Goal: Task Accomplishment & Management: Use online tool/utility

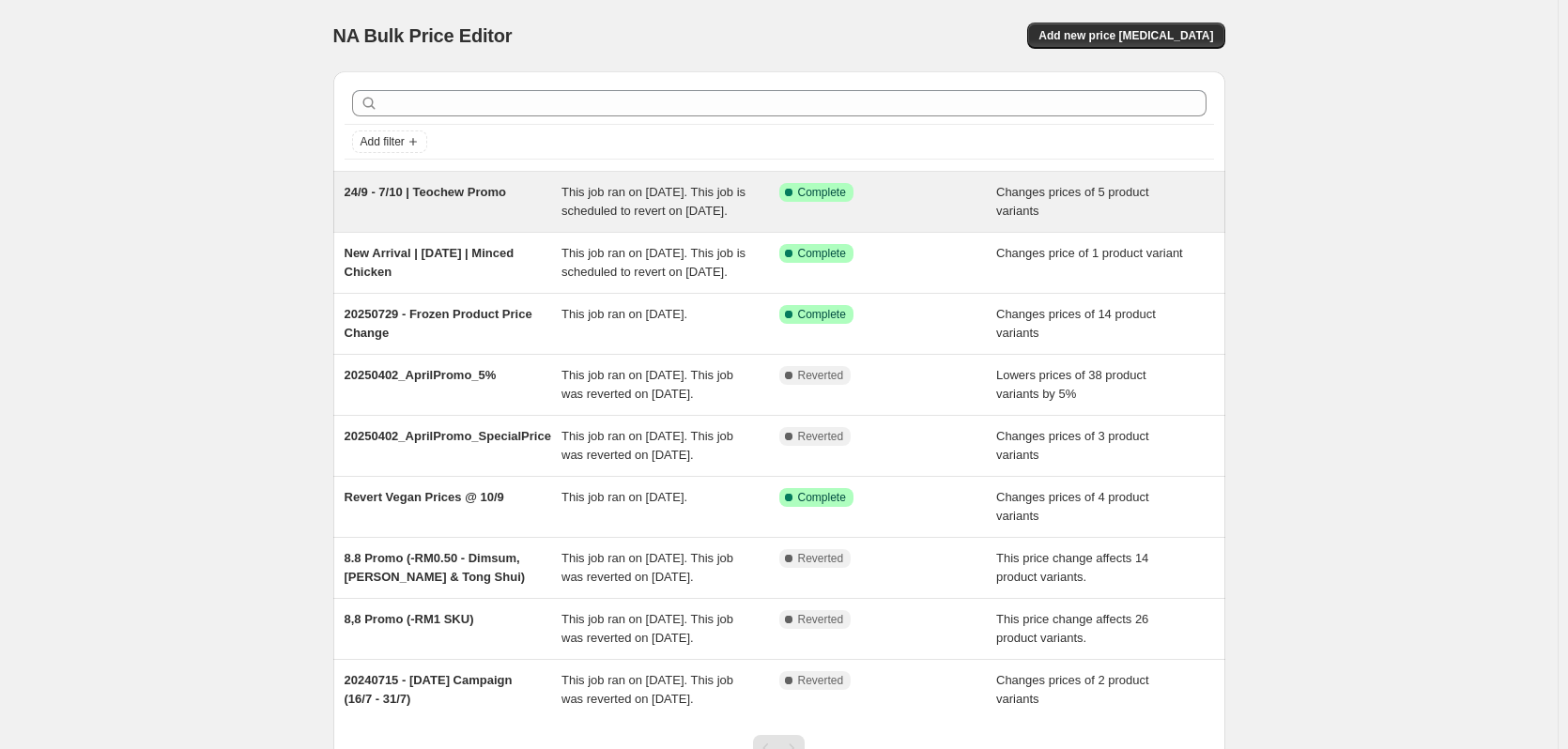
click at [930, 199] on div "Success Complete Complete" at bounding box center [873, 191] width 190 height 19
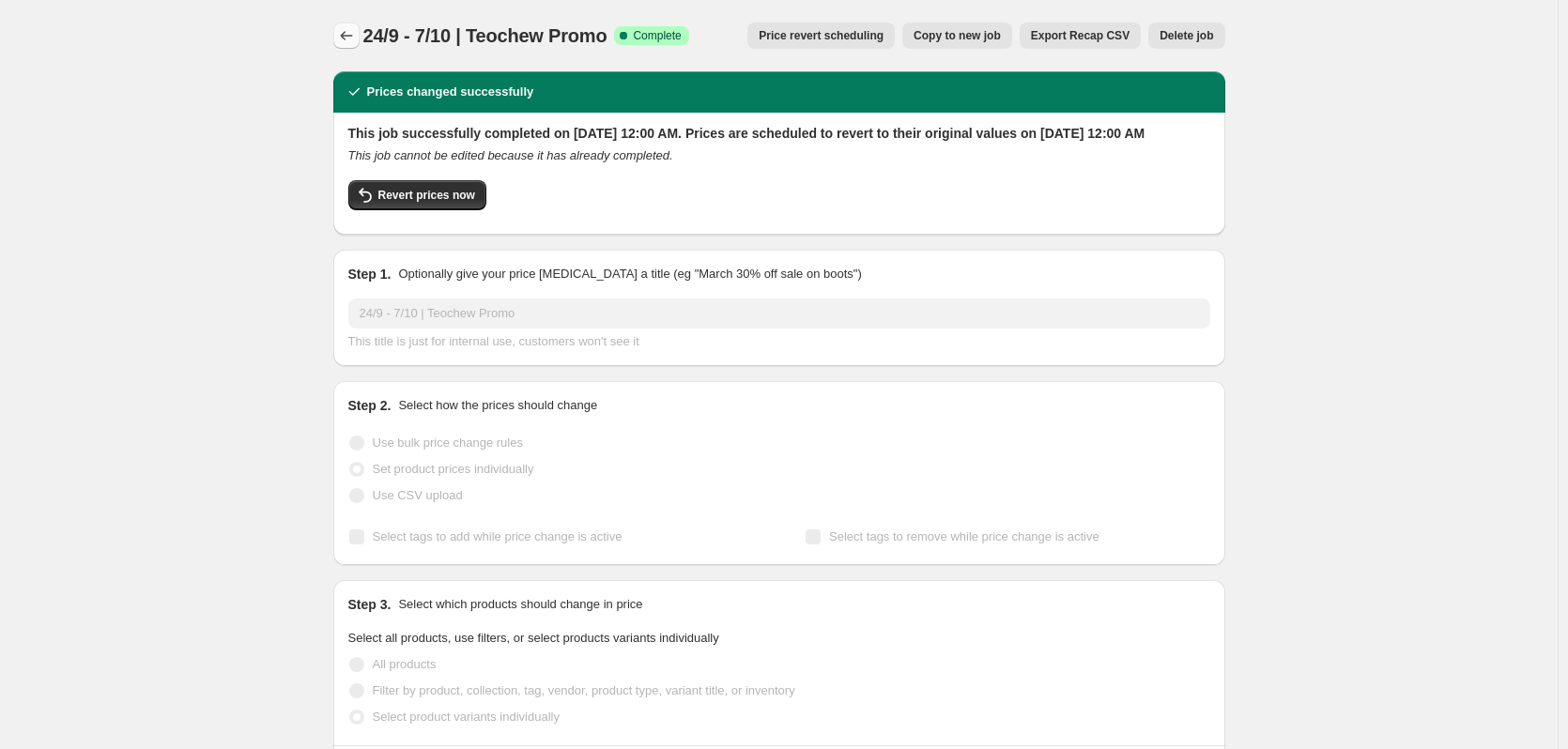
click at [353, 34] on icon "Price change jobs" at bounding box center [346, 35] width 19 height 19
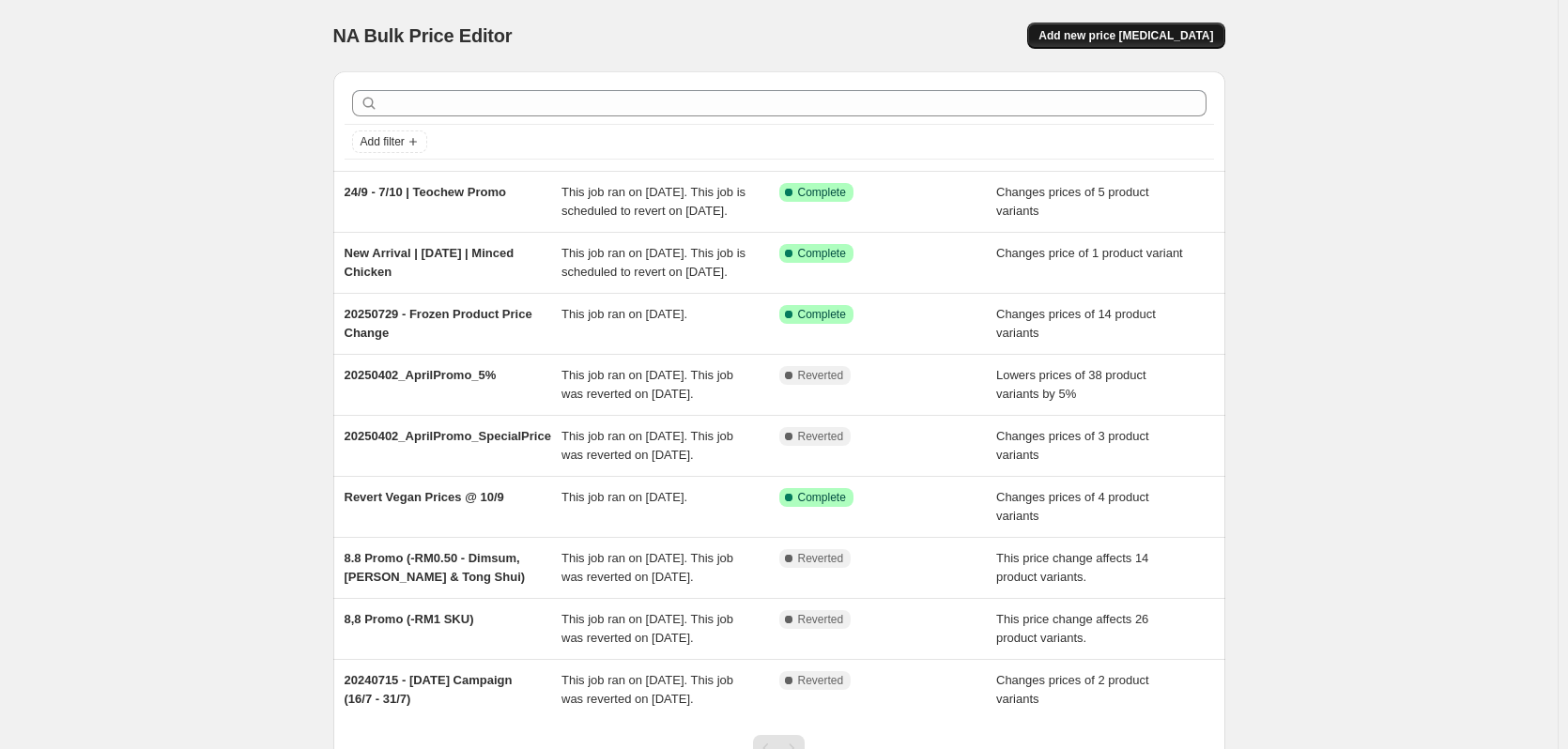
click at [1116, 28] on button "Add new price [MEDICAL_DATA]" at bounding box center [1125, 35] width 197 height 26
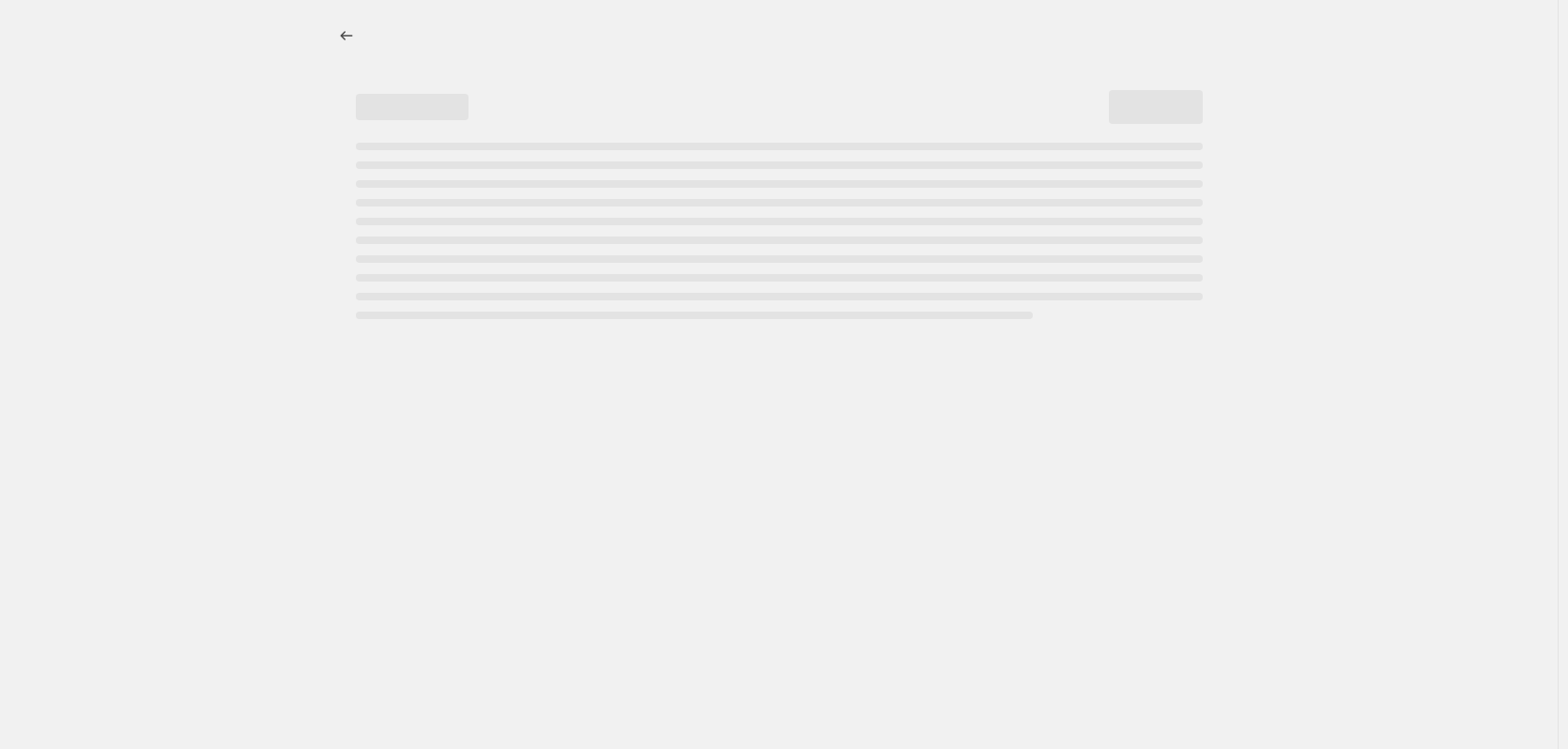
select select "percentage"
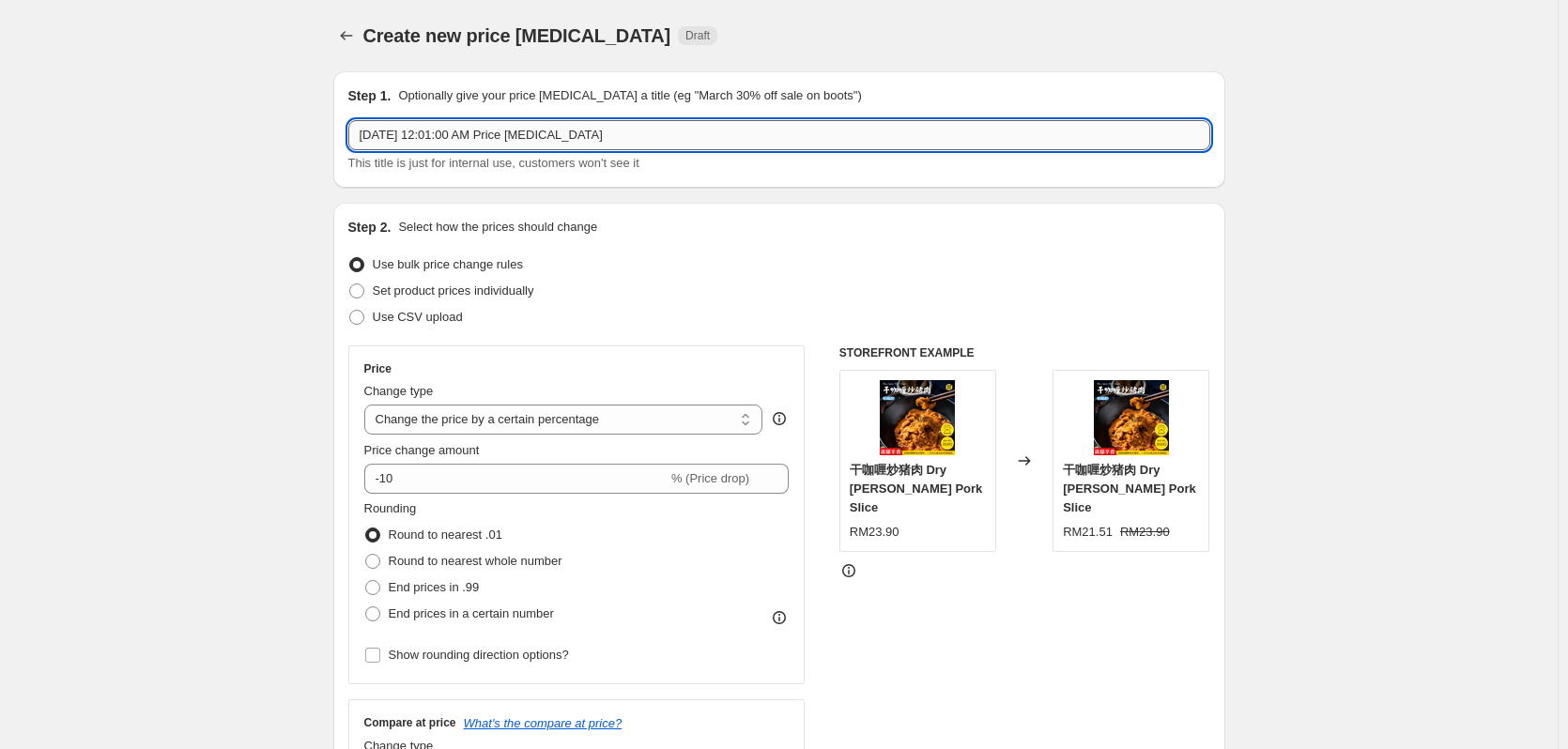
click at [494, 135] on input "[DATE] 12:01:00 AM Price [MEDICAL_DATA]" at bounding box center [779, 135] width 862 height 30
click at [437, 141] on input "24/9 - 7/10 - Chicken Feet & Tofu" at bounding box center [779, 135] width 862 height 30
type input "24/9 - 7/10 - Teochew Chicken Feet & Tofu"
click at [458, 281] on span "Set product prices individually" at bounding box center [452, 290] width 161 height 19
click at [350, 283] on input "Set product prices individually" at bounding box center [349, 283] width 1 height 1
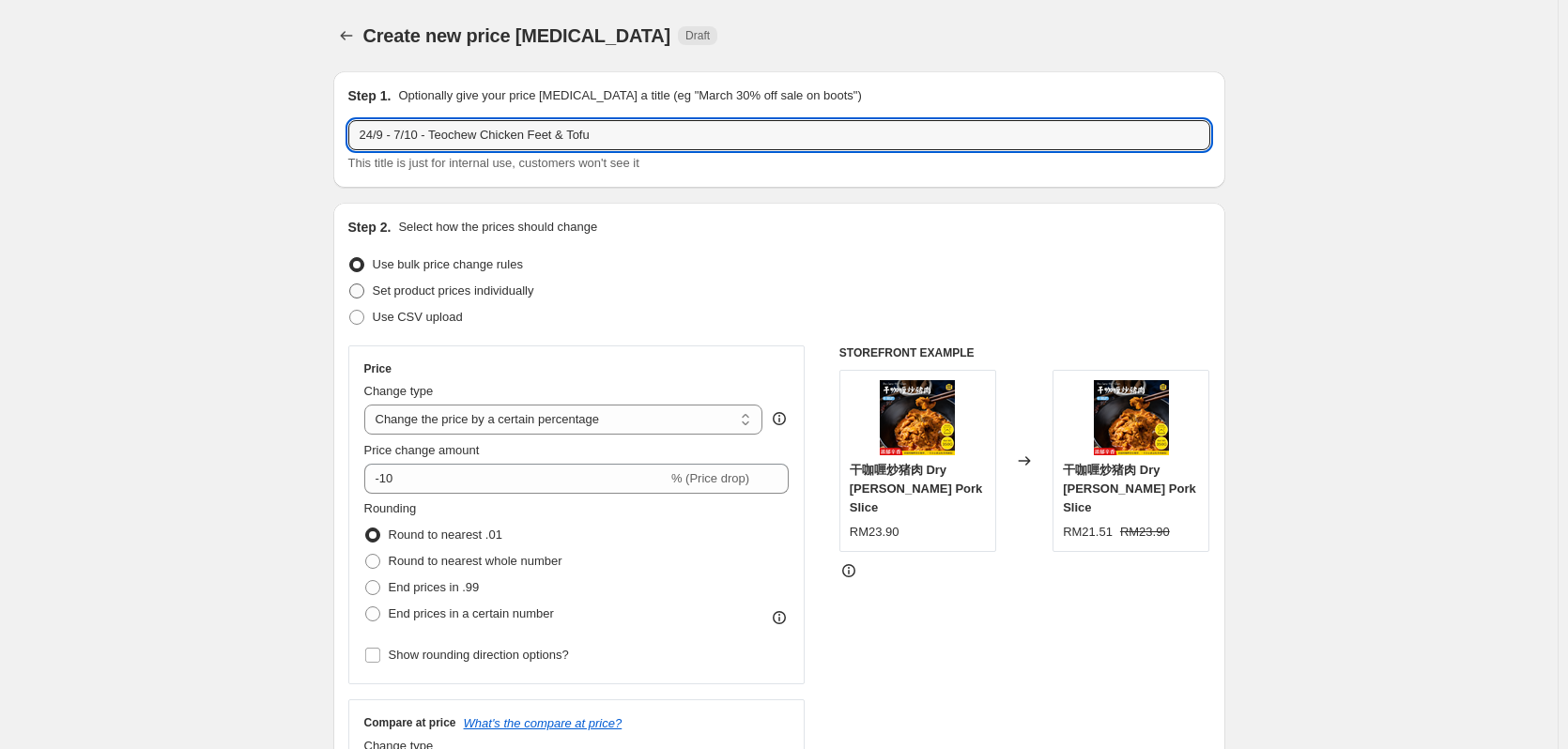
radio input "true"
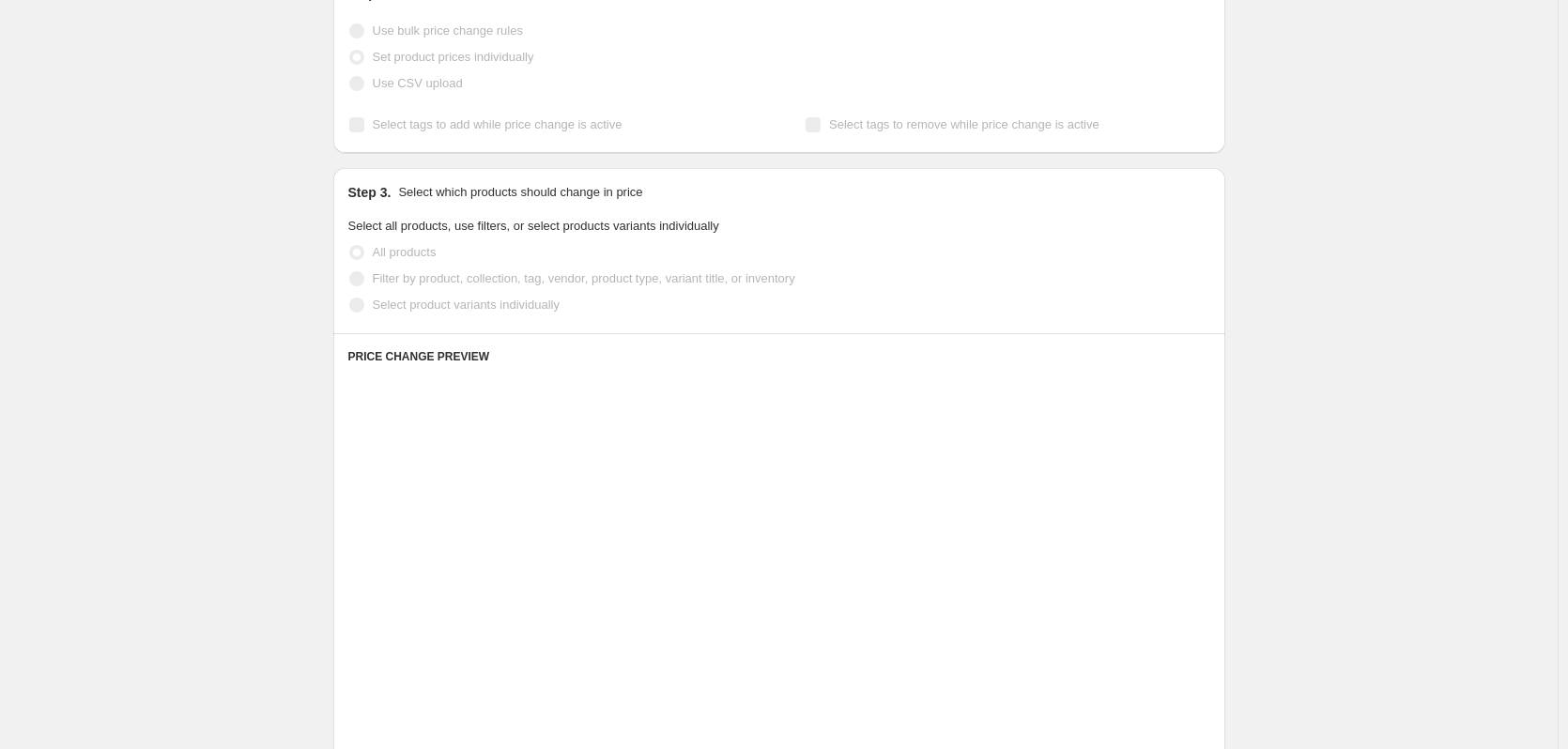
scroll to position [281, 0]
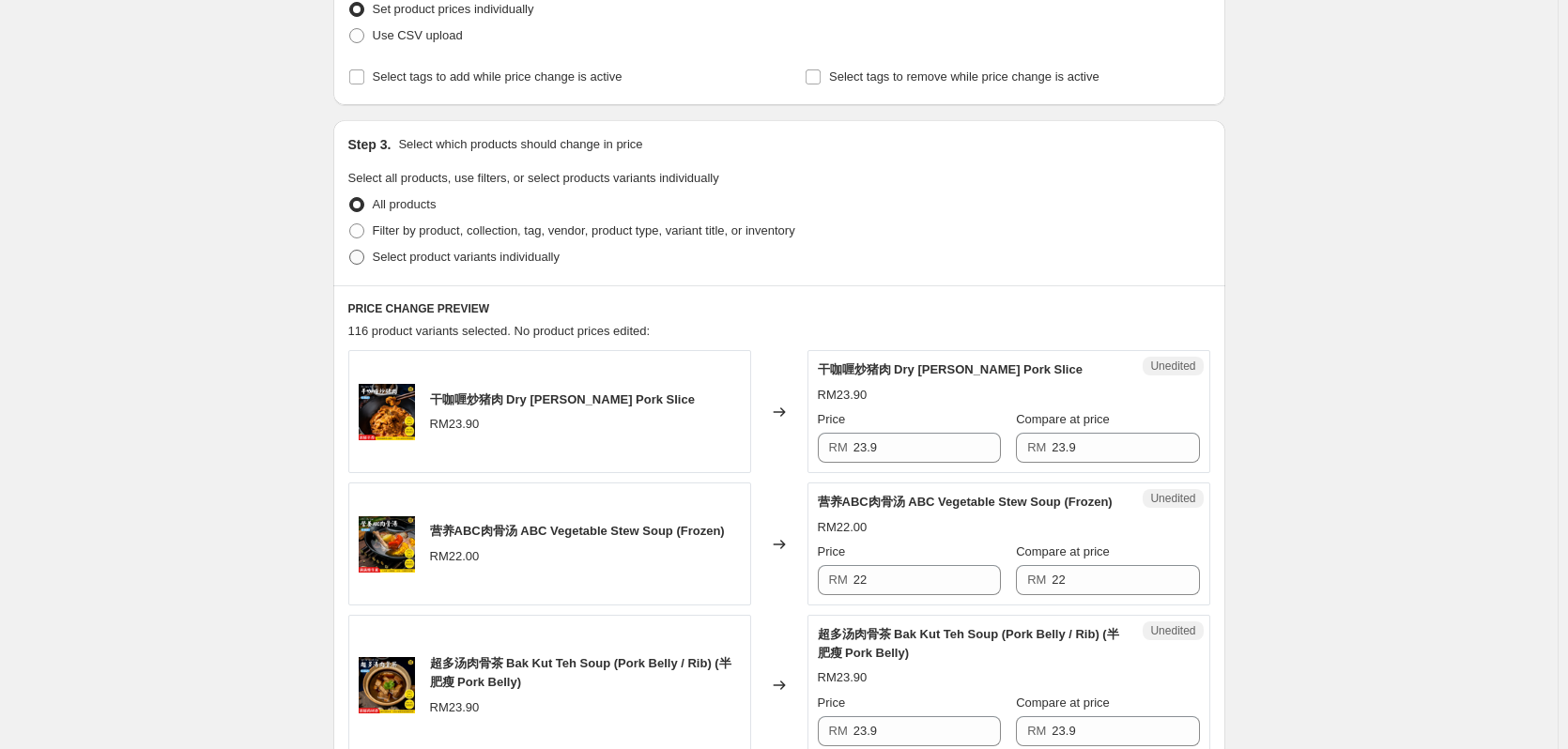
click at [463, 258] on span "Select product variants individually" at bounding box center [465, 257] width 187 height 14
click at [350, 251] on input "Select product variants individually" at bounding box center [349, 250] width 1 height 1
radio input "true"
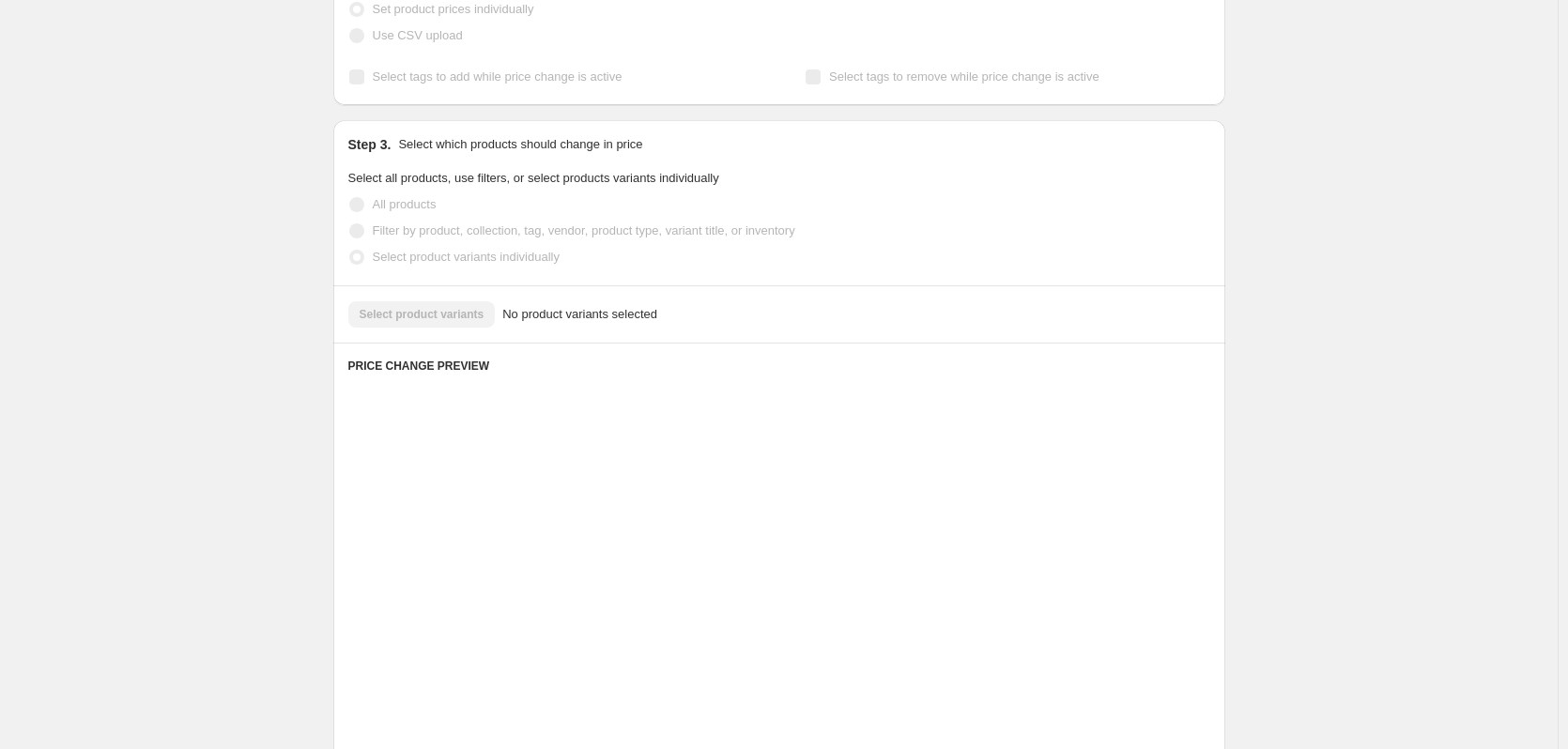
scroll to position [236, 0]
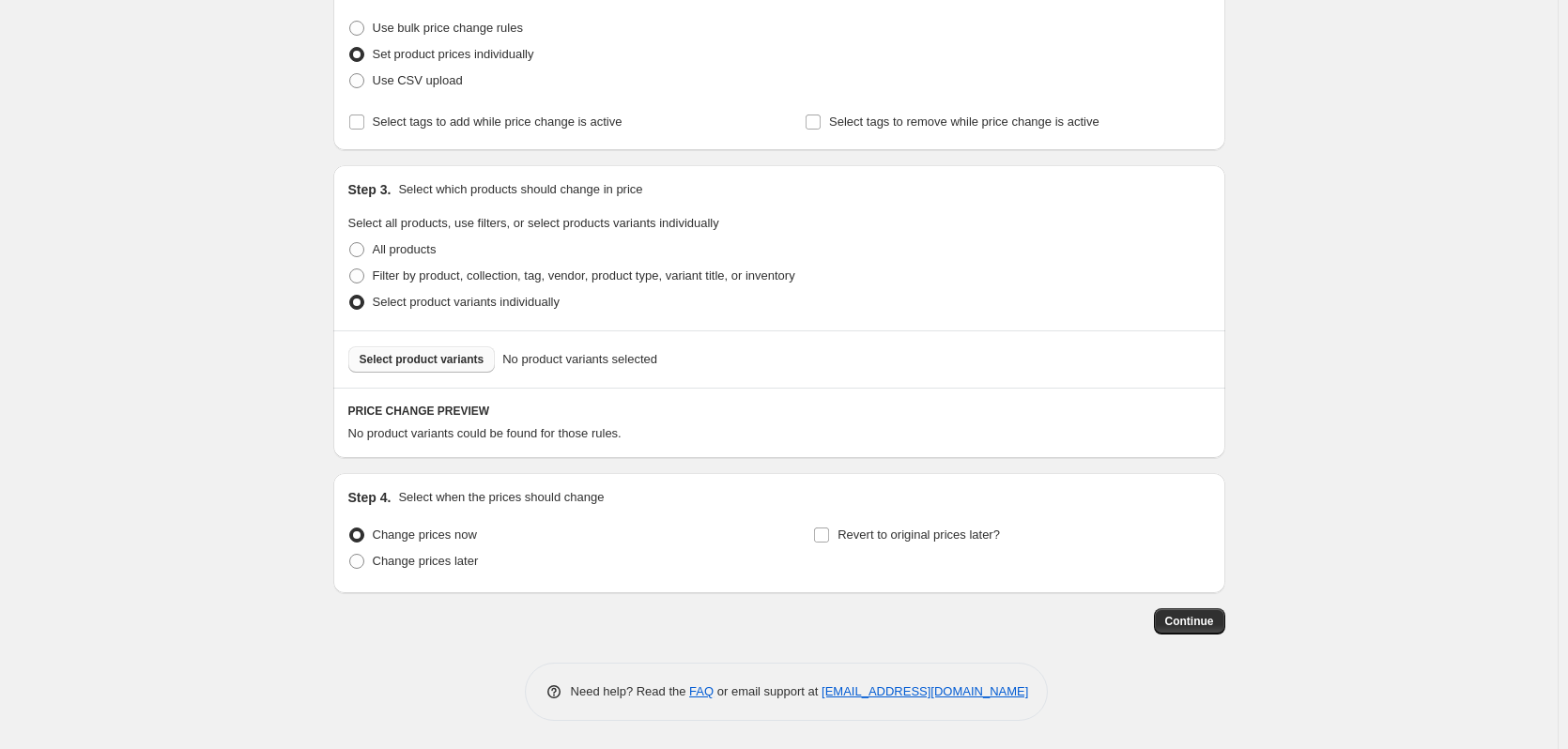
click at [465, 359] on span "Select product variants" at bounding box center [422, 358] width 125 height 15
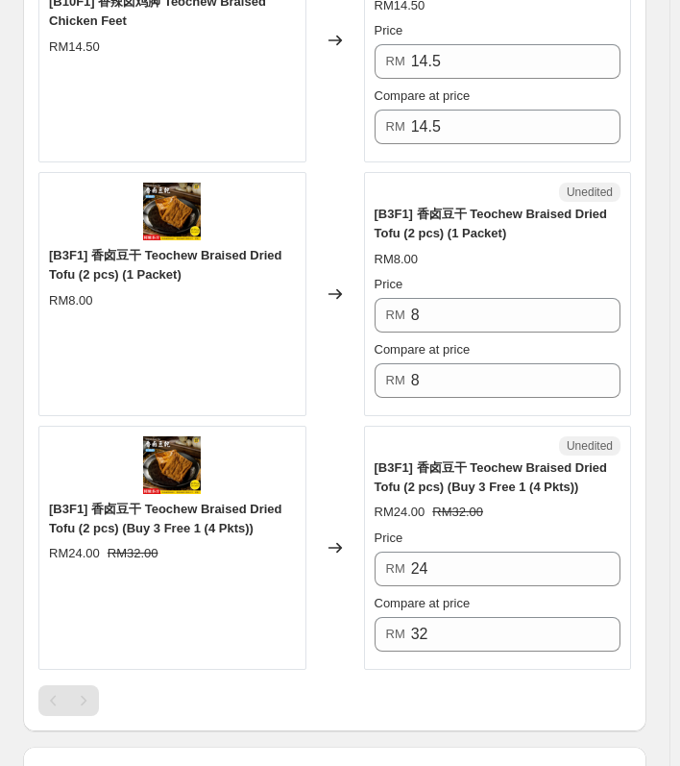
scroll to position [915, 0]
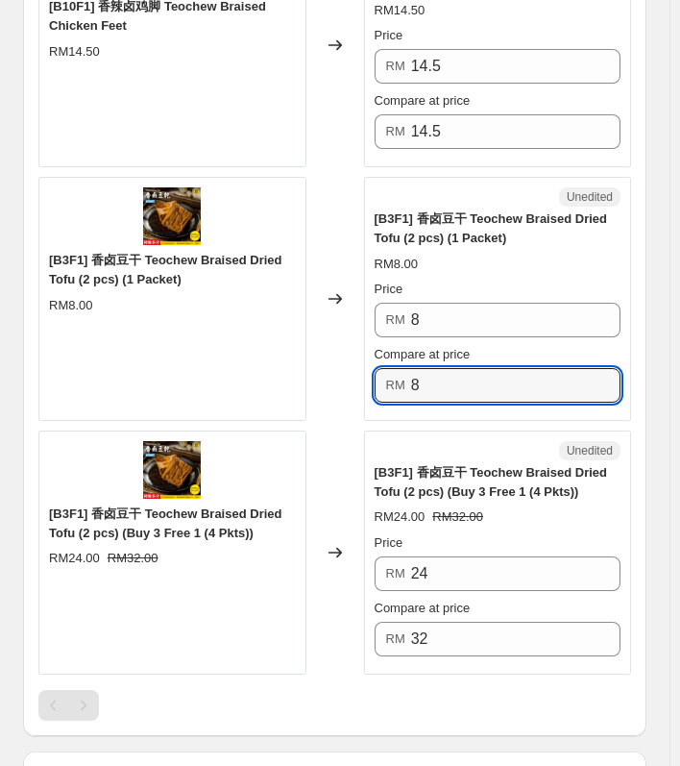
drag, startPoint x: 451, startPoint y: 381, endPoint x: 406, endPoint y: 381, distance: 44.2
click at [406, 381] on div "RM 8" at bounding box center [498, 385] width 247 height 35
type input "10"
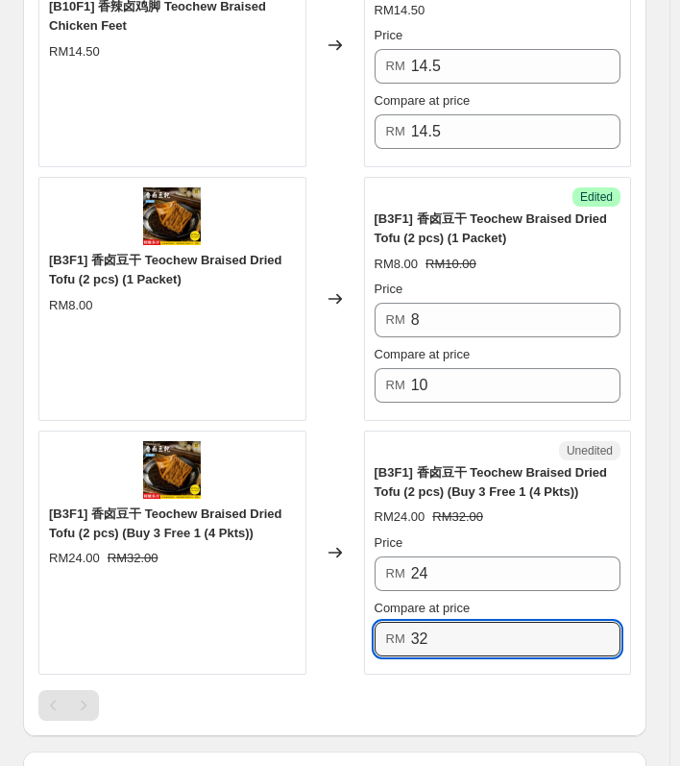
drag, startPoint x: 444, startPoint y: 634, endPoint x: 384, endPoint y: 634, distance: 59.6
click at [384, 634] on div "RM 32" at bounding box center [498, 639] width 247 height 35
type input "40"
click at [195, 601] on div "[B3F1] 香卤豆干 Teochew Braised Dried Tofu (2 pcs) (Buy 3 Free 1 (4 Pkts)) RM24.00 …" at bounding box center [172, 552] width 268 height 244
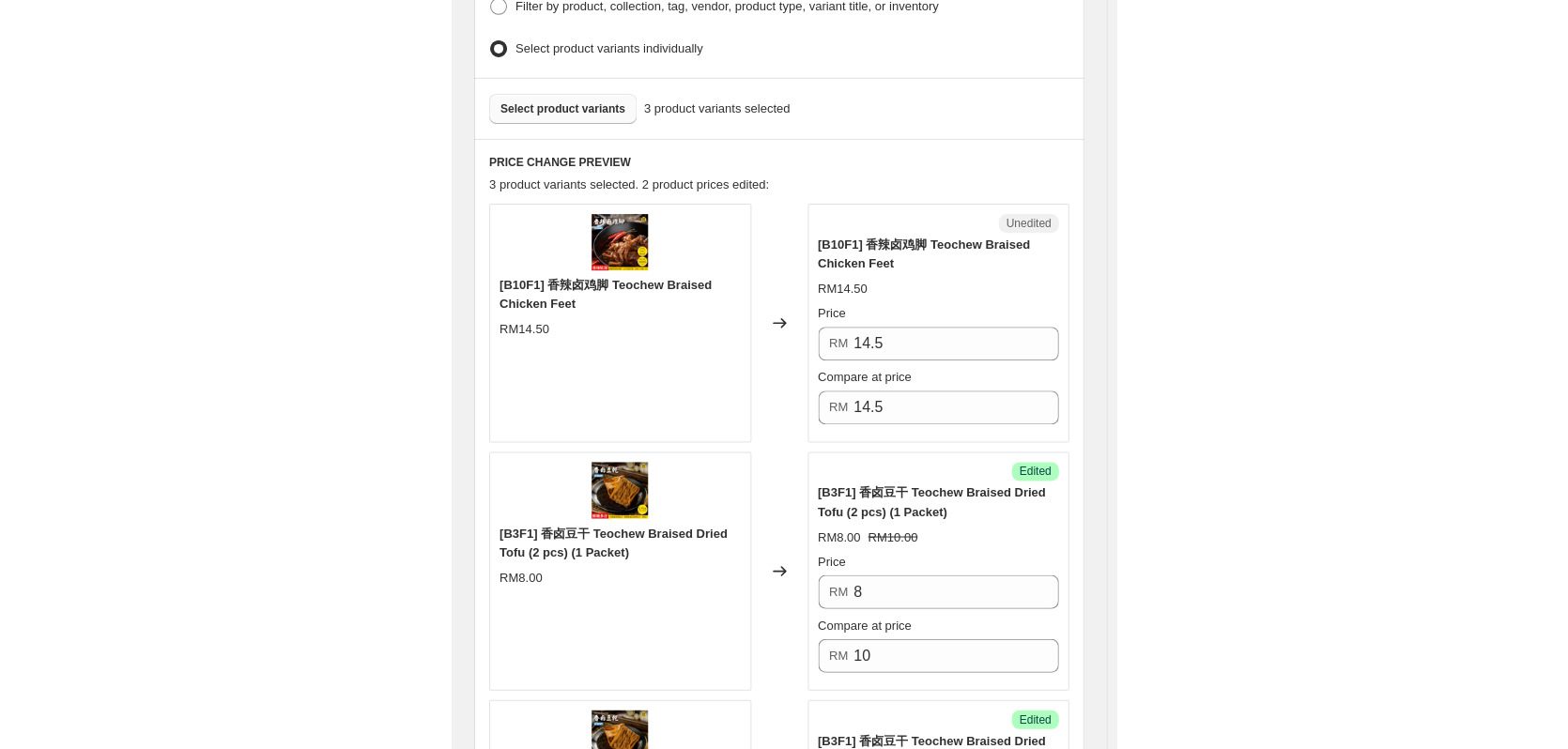
scroll to position [611, 0]
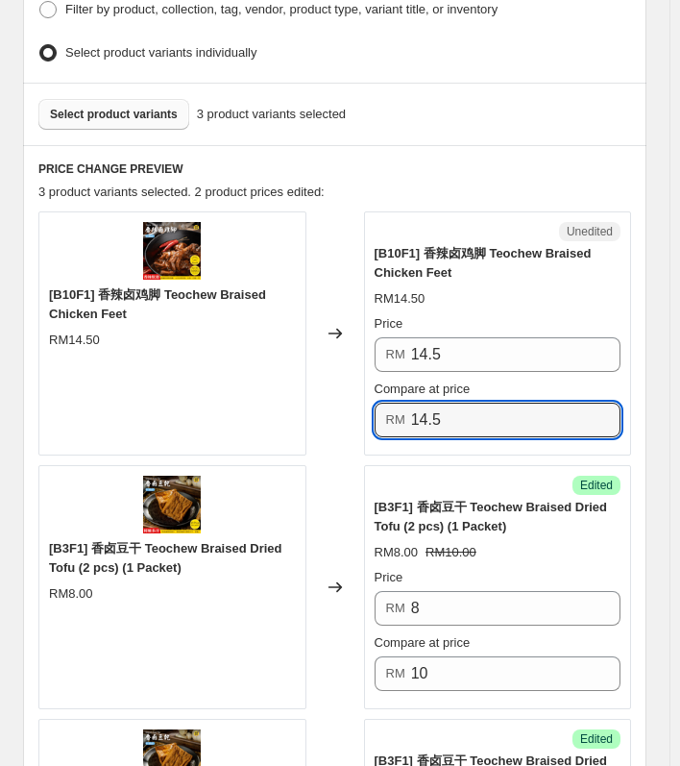
drag, startPoint x: 484, startPoint y: 420, endPoint x: 372, endPoint y: 411, distance: 112.7
click at [371, 415] on div "Unedited [B10F1] 香辣卤鸡脚 Teochew Braised Chicken Feet RM14.50 Price RM 14.5 Compa…" at bounding box center [498, 333] width 268 height 244
type input "17"
click at [457, 211] on div "Unedited [B10F1] 香辣卤鸡脚 Teochew Braised Chicken Feet RM14.50 Price RM 14.5 Compa…" at bounding box center [498, 333] width 268 height 244
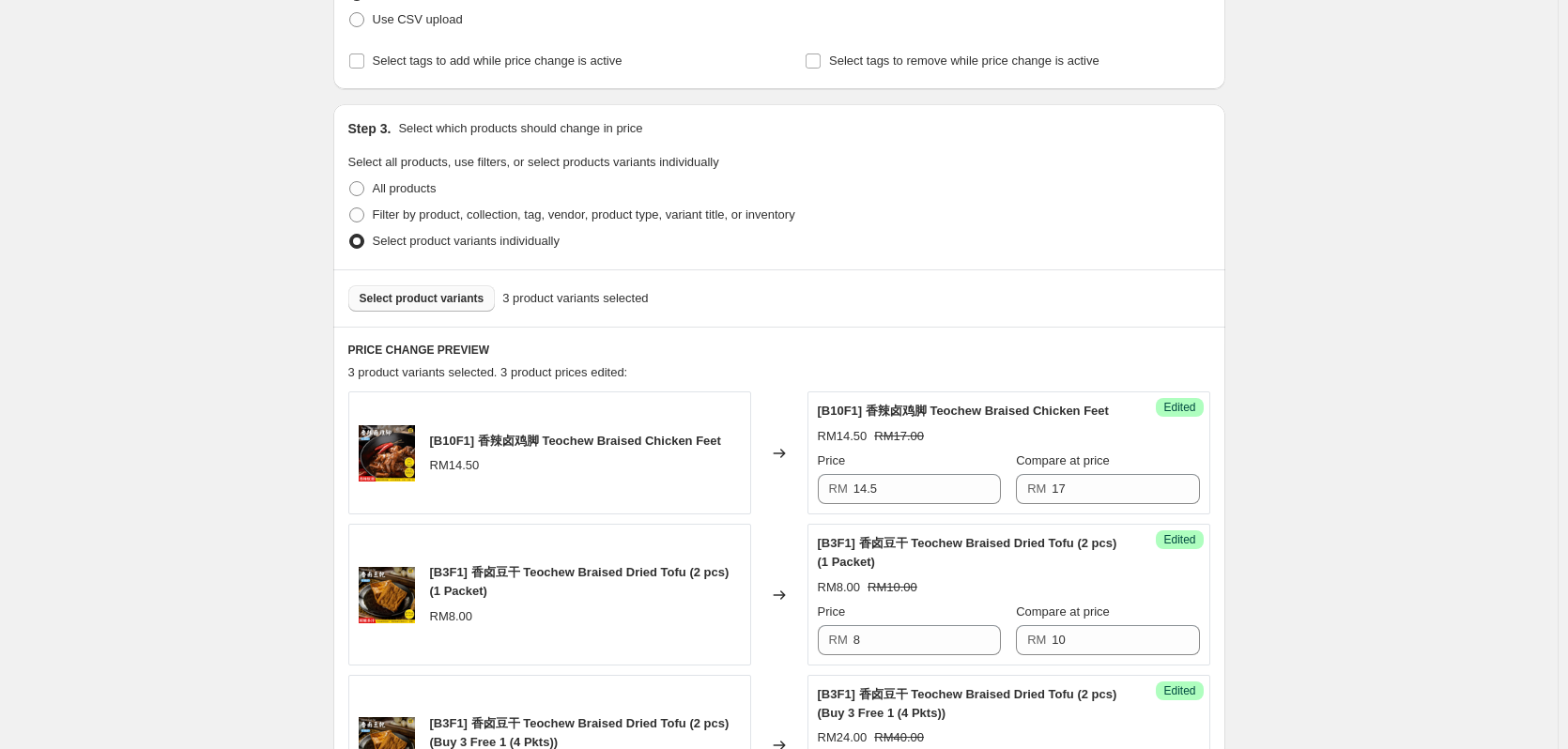
scroll to position [712, 0]
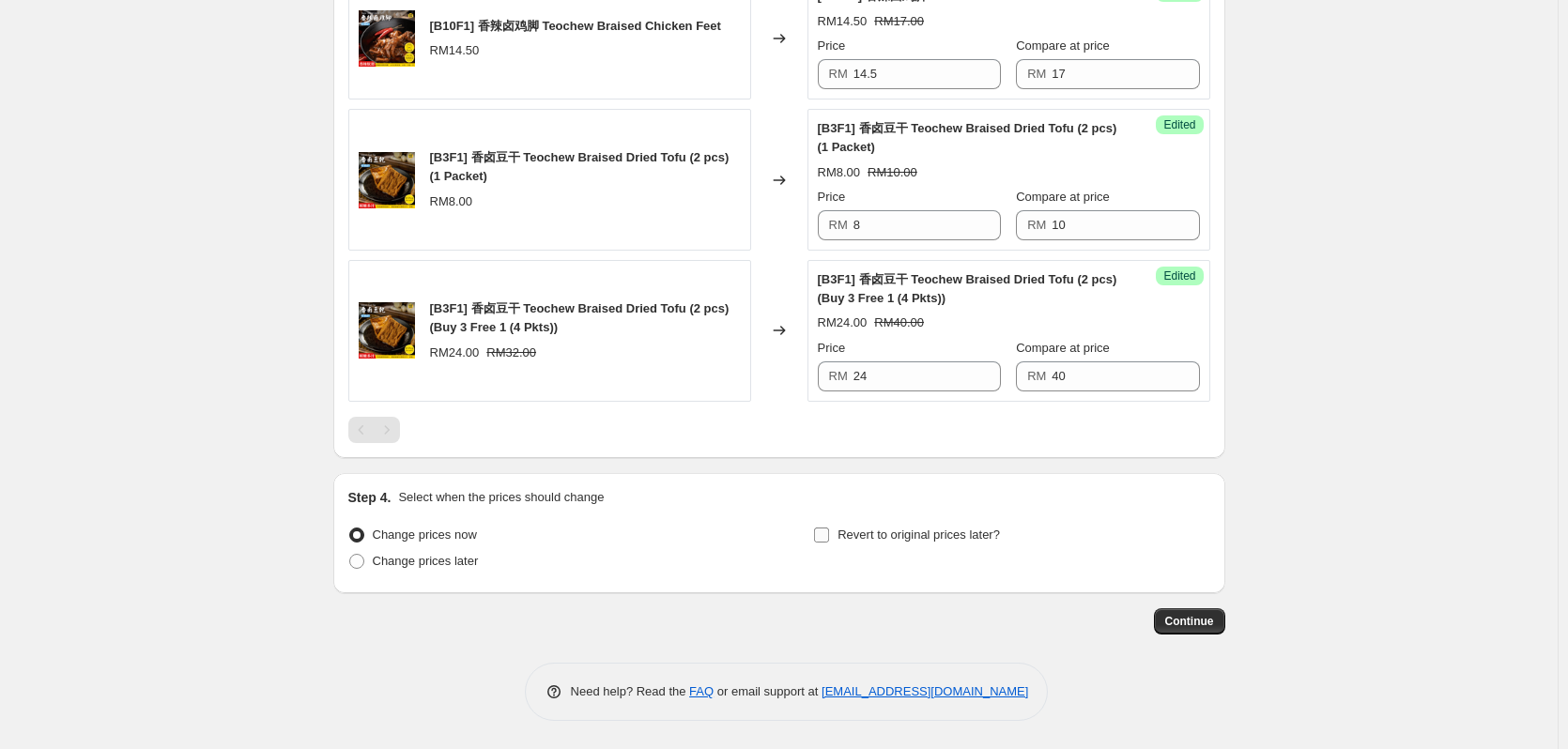
click at [851, 539] on span "Revert to original prices later?" at bounding box center [918, 534] width 162 height 14
click at [828, 539] on input "Revert to original prices later?" at bounding box center [821, 534] width 15 height 15
checkbox input "true"
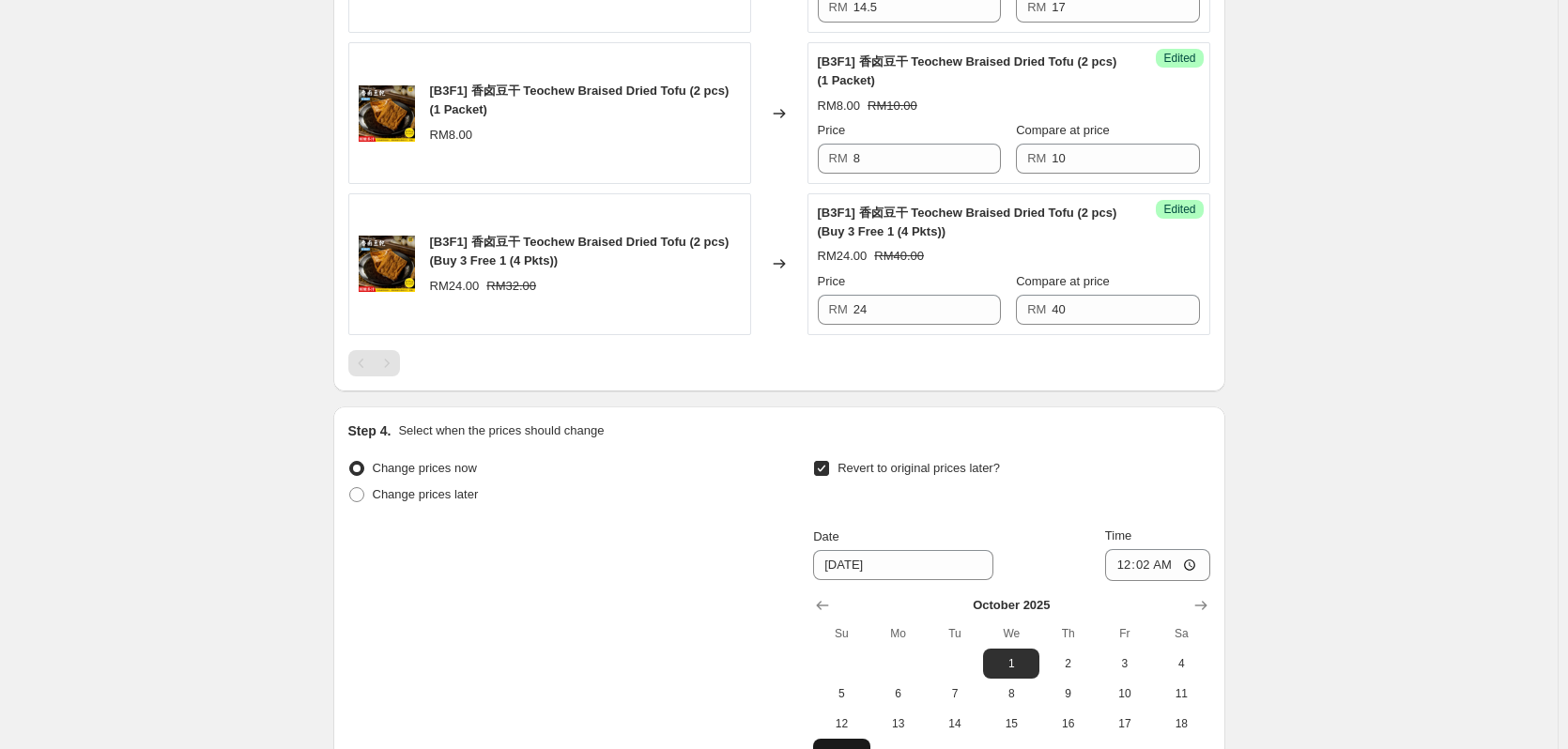
scroll to position [1033, 0]
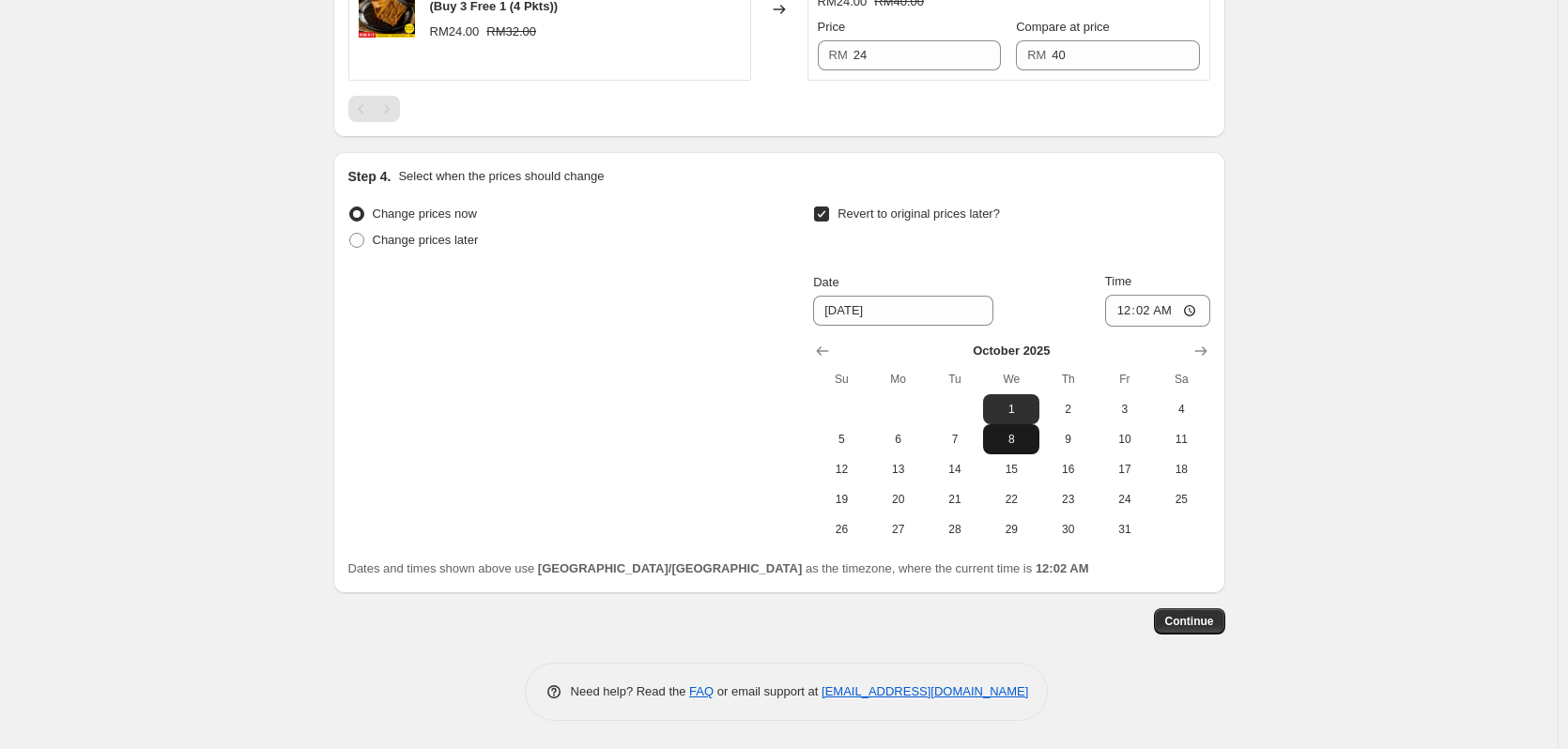
click at [1012, 443] on span "8" at bounding box center [1011, 438] width 41 height 15
type input "[DATE]"
click at [1139, 312] on input "00:02" at bounding box center [1158, 311] width 106 height 32
type input "00:00"
click at [1213, 624] on span "Continue" at bounding box center [1189, 620] width 49 height 15
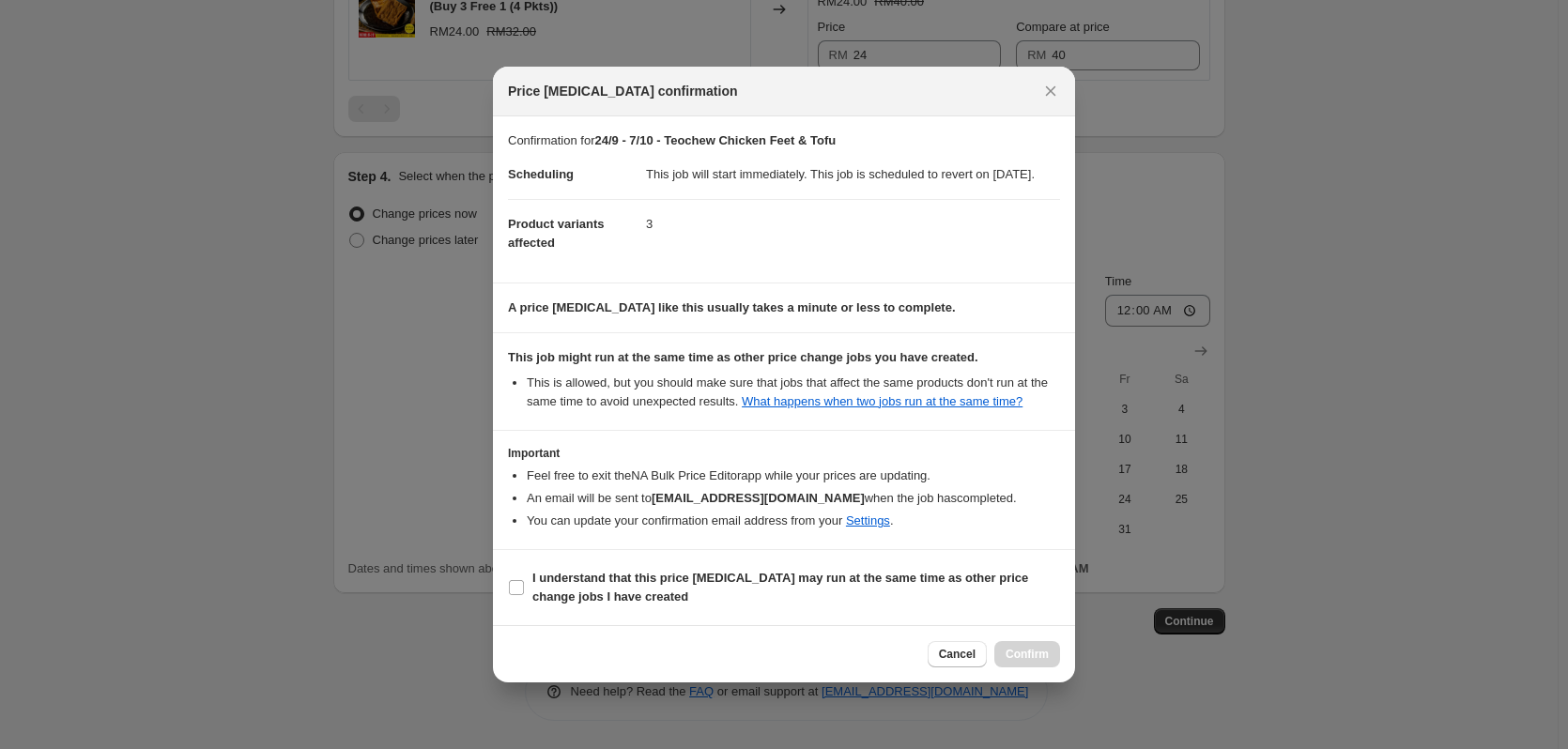
click at [498, 598] on section "I understand that this price [MEDICAL_DATA] may run at the same time as other p…" at bounding box center [784, 587] width 582 height 75
click at [513, 595] on input "I understand that this price [MEDICAL_DATA] may run at the same time as other p…" at bounding box center [516, 587] width 15 height 15
checkbox input "true"
click at [1037, 667] on button "Confirm" at bounding box center [1027, 653] width 65 height 26
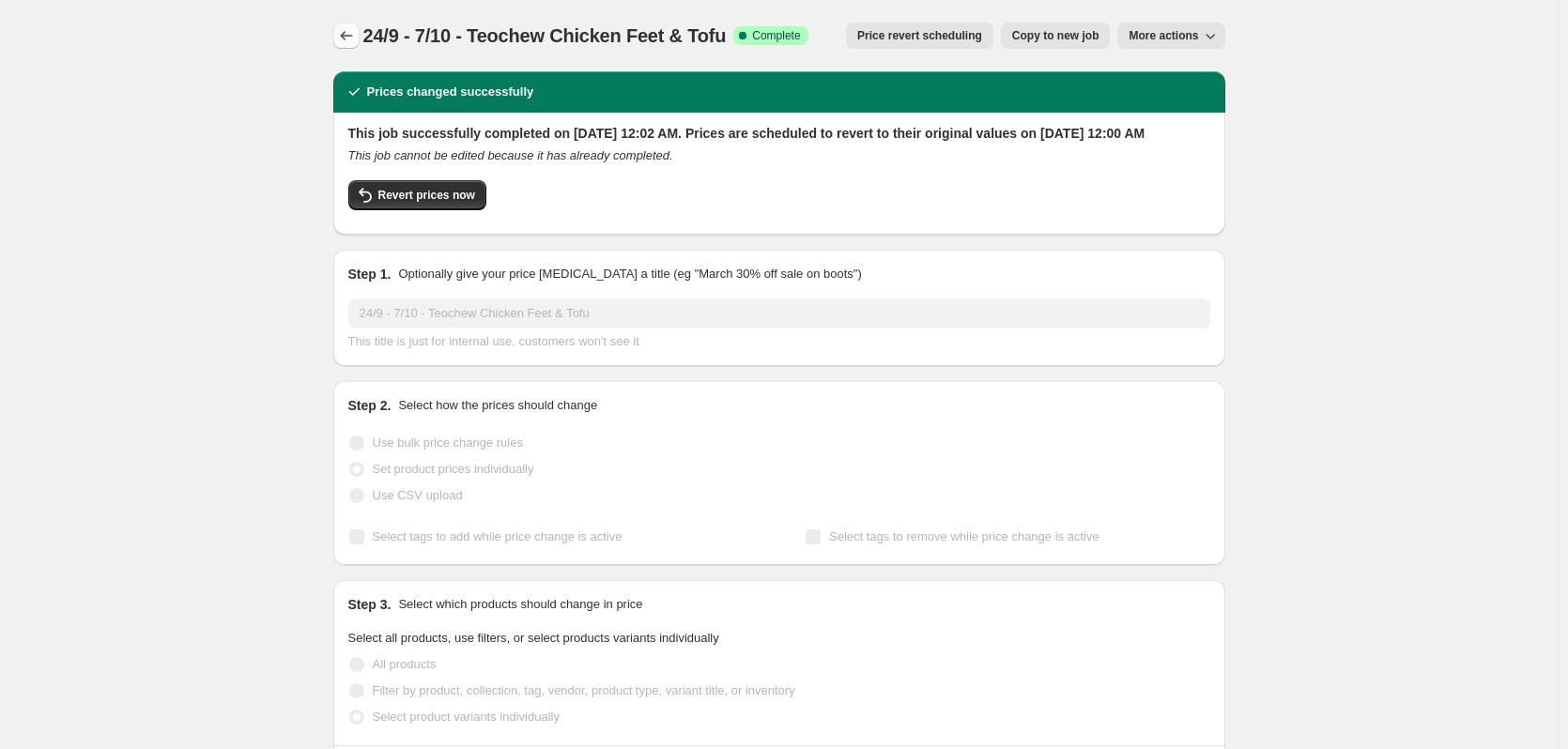
click at [356, 35] on icon "Price change jobs" at bounding box center [346, 35] width 19 height 19
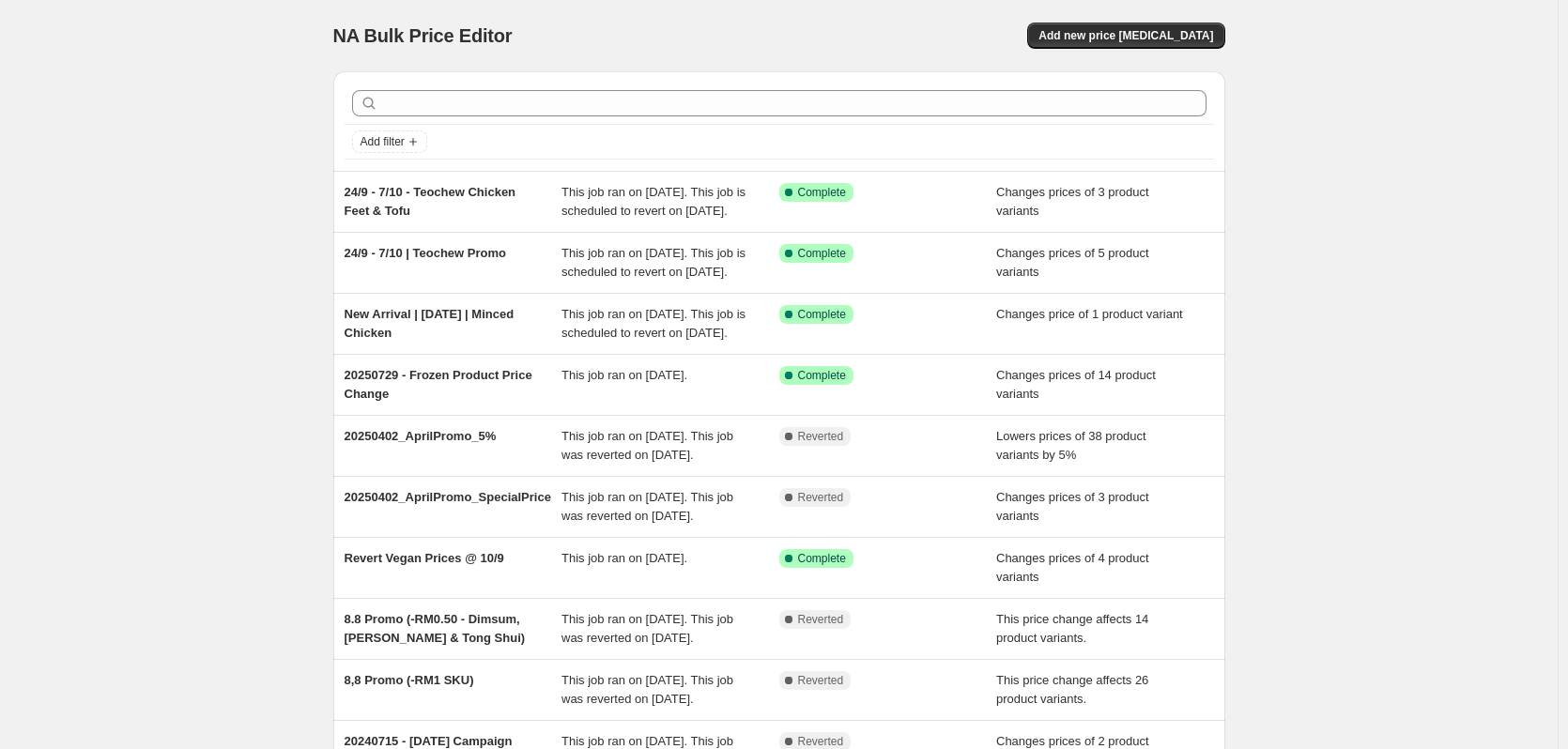
drag, startPoint x: 253, startPoint y: 211, endPoint x: 256, endPoint y: 202, distance: 9.5
click at [255, 212] on div "NA Bulk Price Editor. This page is ready NA Bulk Price Editor Add new price [ME…" at bounding box center [779, 483] width 1557 height 967
